Goal: Task Accomplishment & Management: Manage account settings

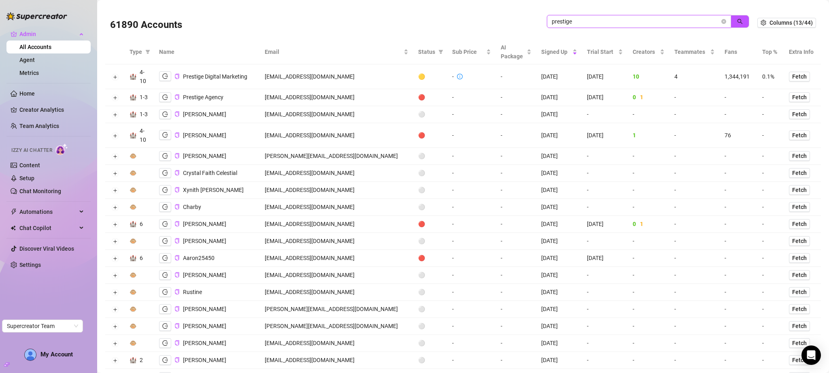
click at [596, 22] on input "prestige" at bounding box center [636, 21] width 168 height 9
drag, startPoint x: 0, startPoint y: 0, endPoint x: 596, endPoint y: 22, distance: 596.1
click at [596, 22] on input "prestige" at bounding box center [636, 21] width 168 height 9
click at [164, 74] on icon "logout" at bounding box center [165, 76] width 6 height 6
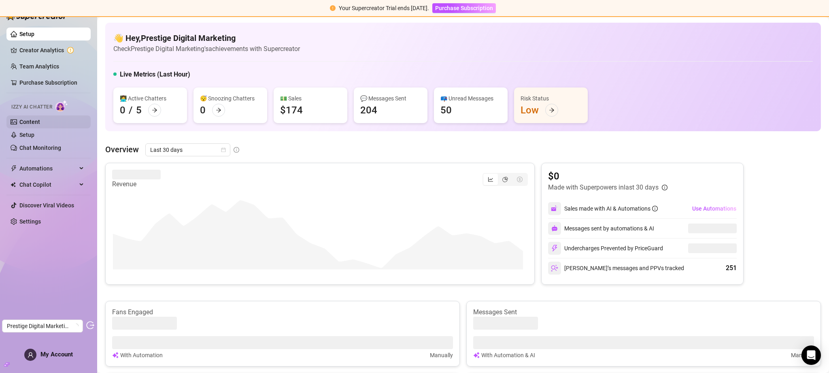
click at [35, 121] on link "Content" at bounding box center [29, 122] width 21 height 6
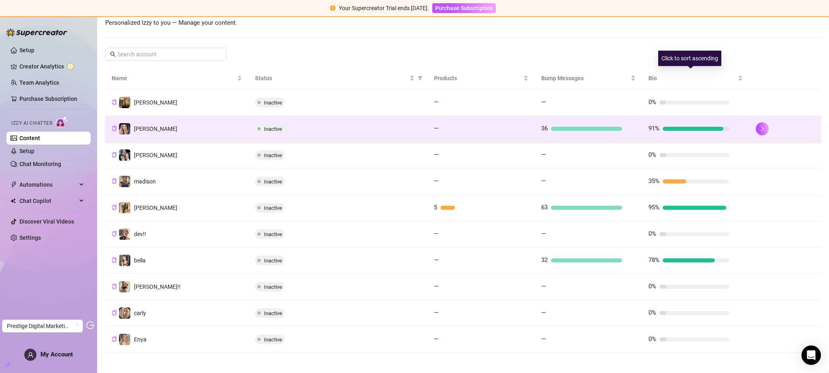
scroll to position [123, 0]
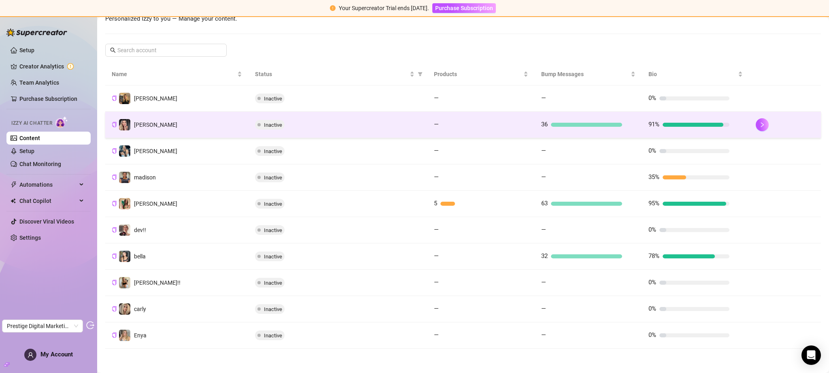
click at [522, 122] on div "—" at bounding box center [481, 125] width 94 height 10
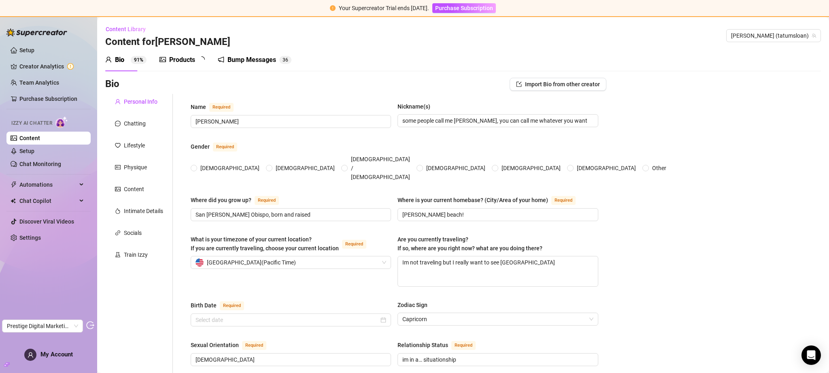
radio input "true"
type input "December 22nd, 2000"
click at [150, 121] on div "Chatting" at bounding box center [139, 123] width 68 height 15
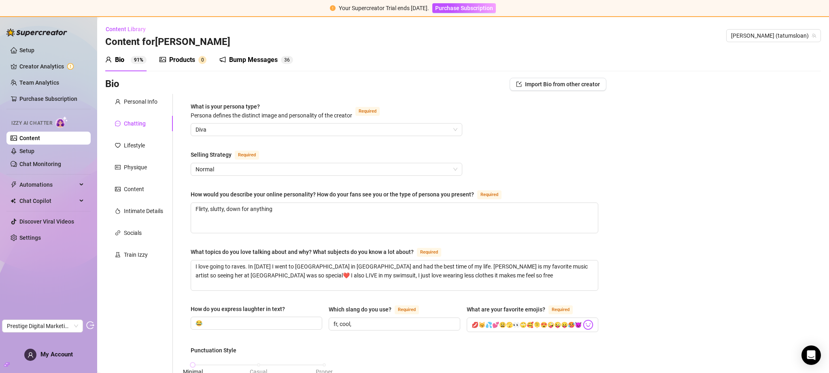
click at [40, 136] on link "Content" at bounding box center [29, 138] width 21 height 6
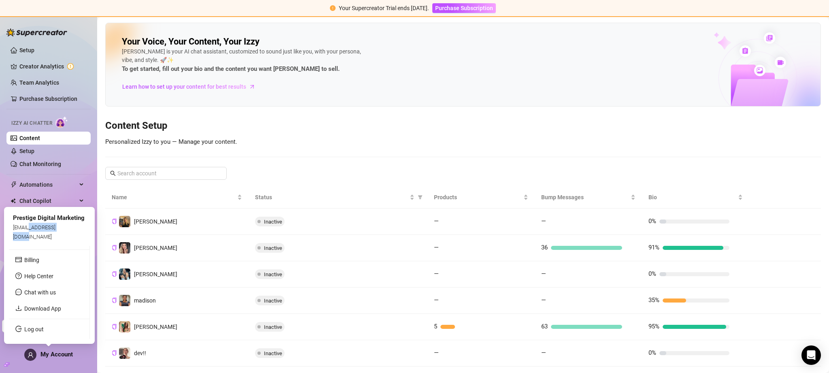
drag, startPoint x: 71, startPoint y: 238, endPoint x: 32, endPoint y: 239, distance: 39.3
click at [32, 239] on div "admin@pdmsocials.net" at bounding box center [49, 232] width 73 height 18
copy span "pdmsocials.net"
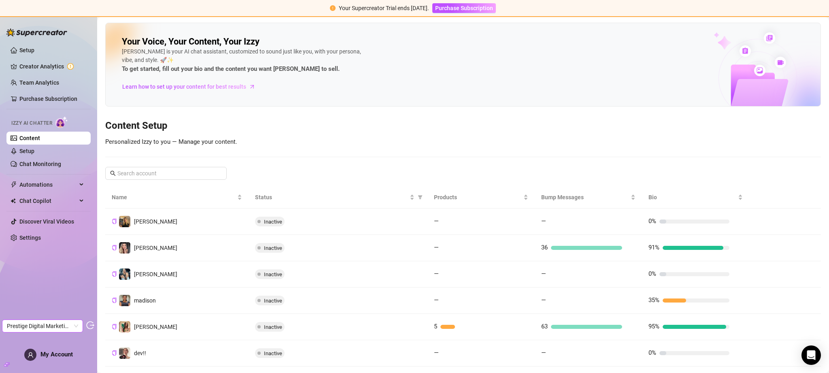
click at [61, 328] on span "Prestige Digital Marketing" at bounding box center [42, 326] width 71 height 12
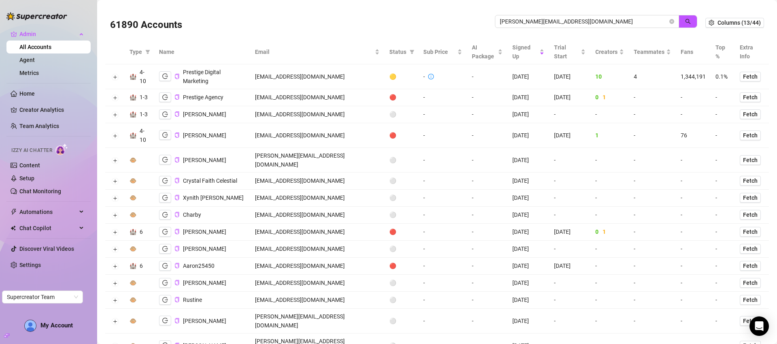
type input "heather@fightthebeast.org"
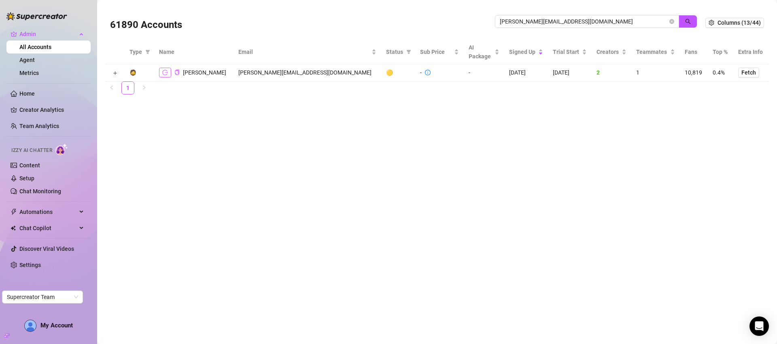
click at [168, 74] on button "button" at bounding box center [165, 73] width 12 height 10
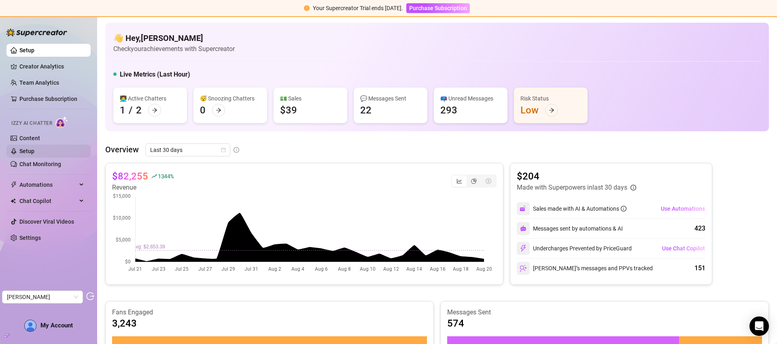
click at [34, 148] on link "Setup" at bounding box center [26, 151] width 15 height 6
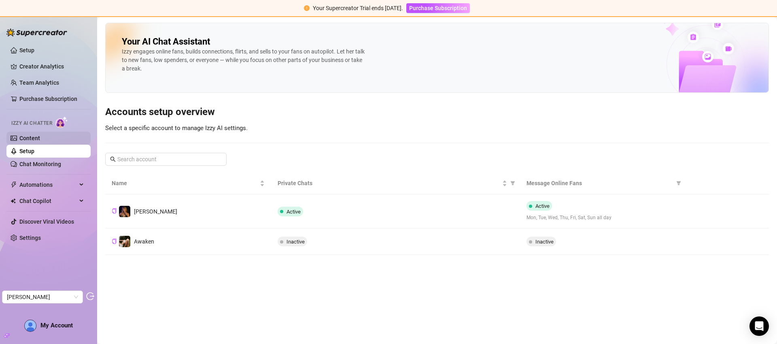
click at [40, 141] on link "Content" at bounding box center [29, 138] width 21 height 6
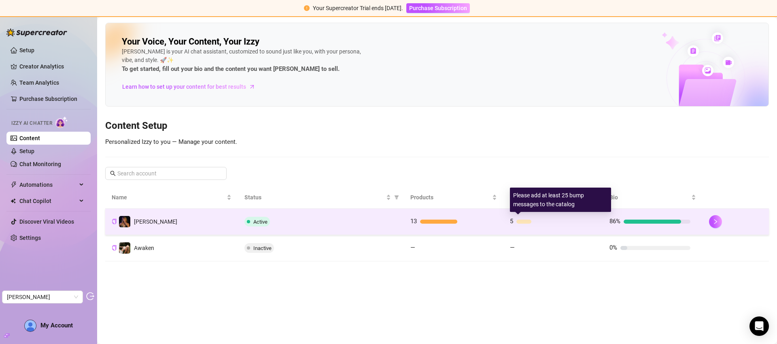
click at [550, 217] on div "5" at bounding box center [550, 222] width 81 height 10
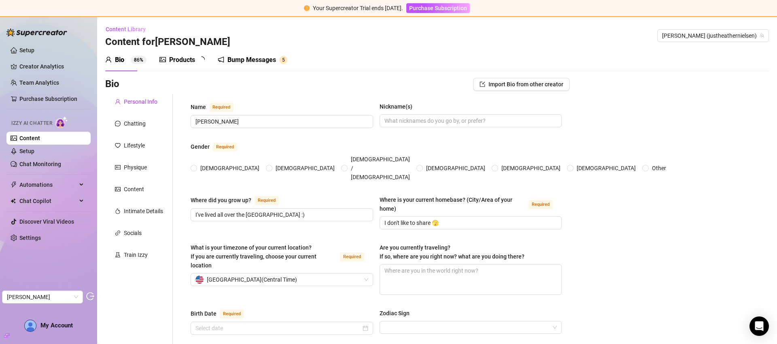
radio input "true"
type input "[DATE]"
click at [185, 64] on div "Products" at bounding box center [182, 60] width 26 height 10
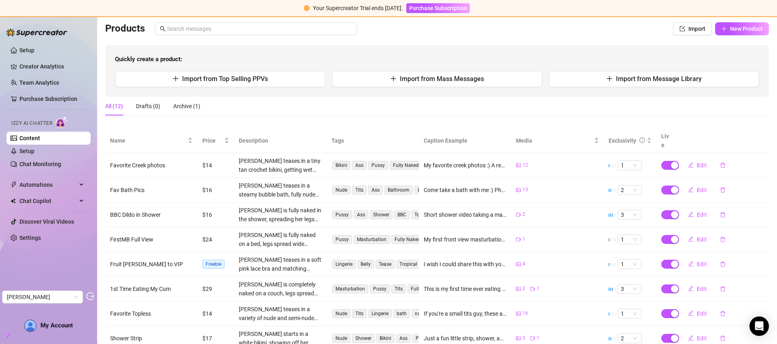
scroll to position [150, 0]
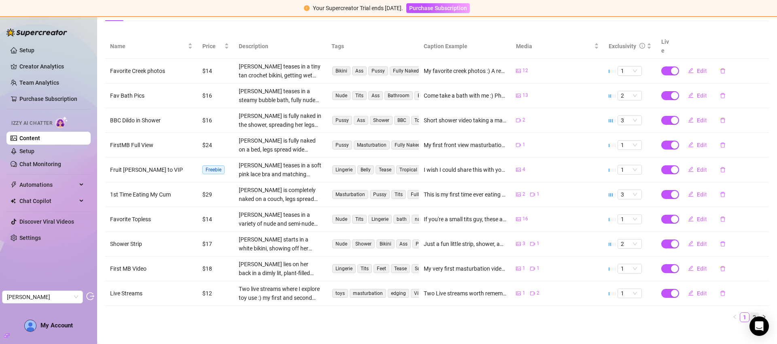
click at [750, 312] on link "2" at bounding box center [754, 316] width 9 height 9
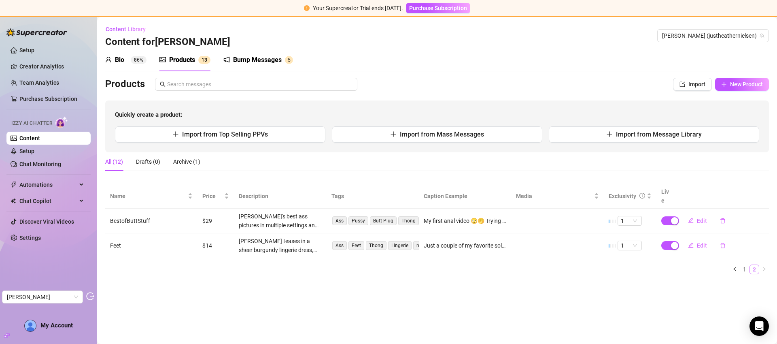
scroll to position [0, 0]
click at [746, 265] on link "1" at bounding box center [744, 269] width 9 height 9
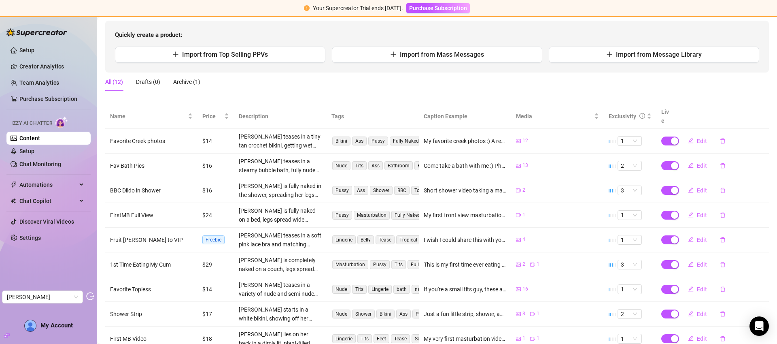
scroll to position [150, 0]
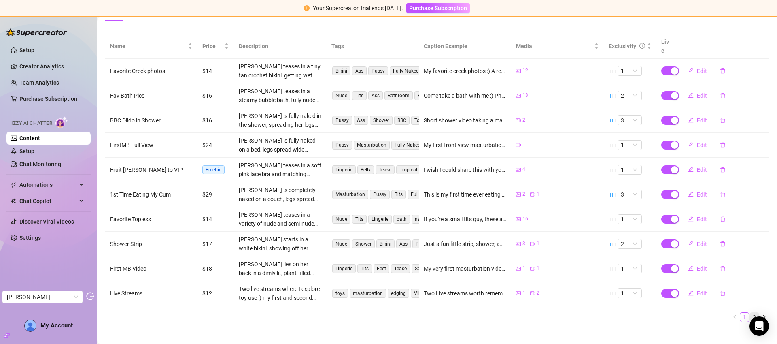
click at [750, 312] on link "2" at bounding box center [754, 316] width 9 height 9
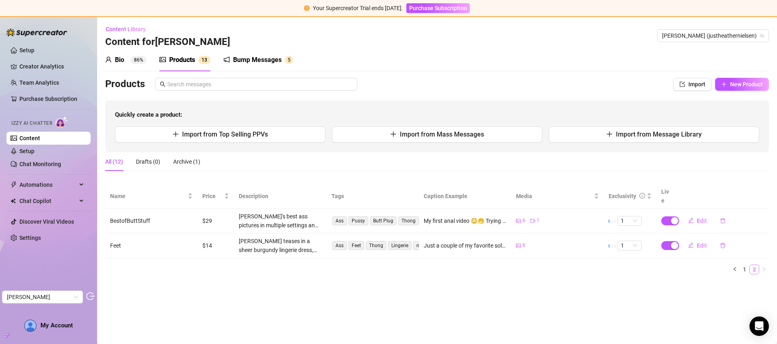
scroll to position [0, 0]
click at [22, 151] on link "Setup" at bounding box center [26, 151] width 15 height 6
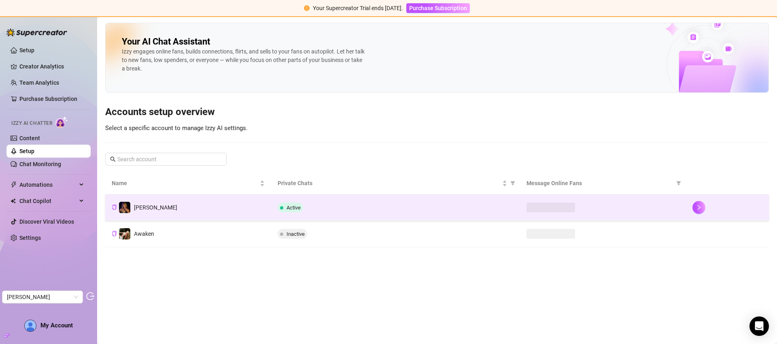
click at [455, 206] on div "Active" at bounding box center [396, 207] width 236 height 10
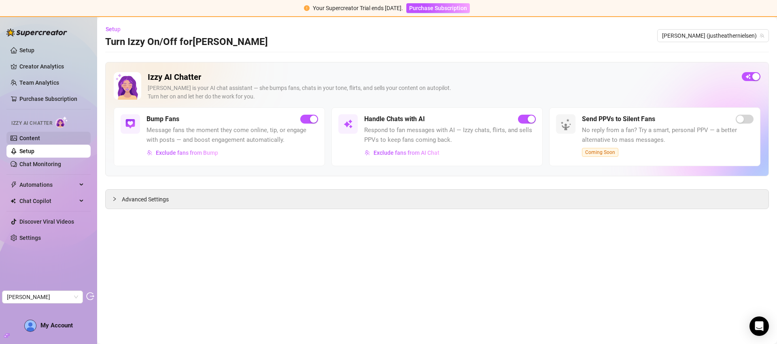
click at [38, 140] on link "Content" at bounding box center [29, 138] width 21 height 6
